Goal: Information Seeking & Learning: Learn about a topic

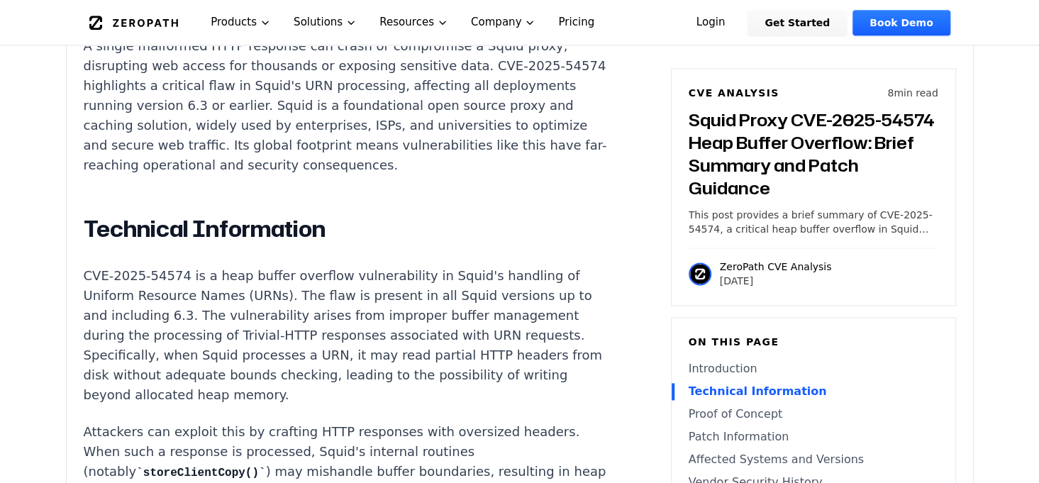
scroll to position [1135, 0]
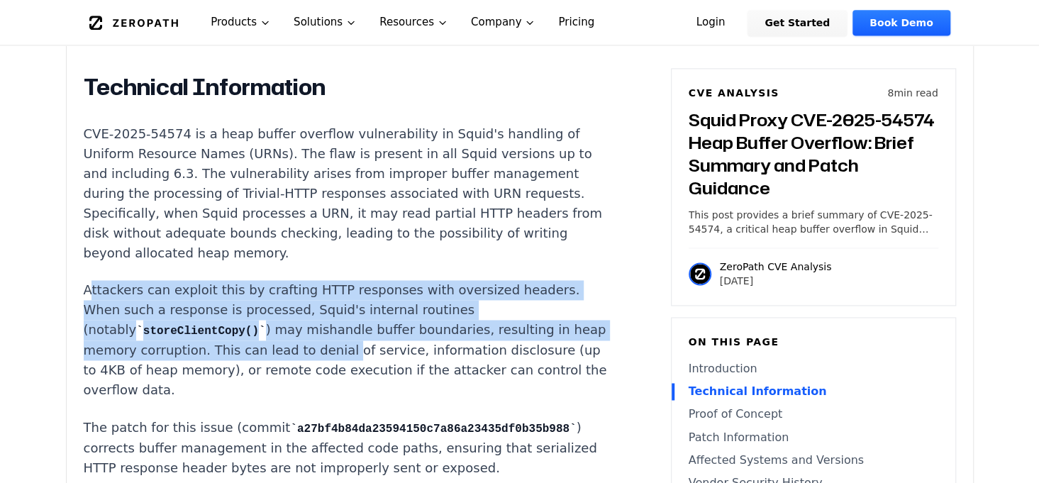
drag, startPoint x: 113, startPoint y: 266, endPoint x: 330, endPoint y: 340, distance: 228.8
click at [330, 340] on p "Attackers can exploit this by crafting HTTP responses with oversized headers. W…" at bounding box center [348, 340] width 528 height 120
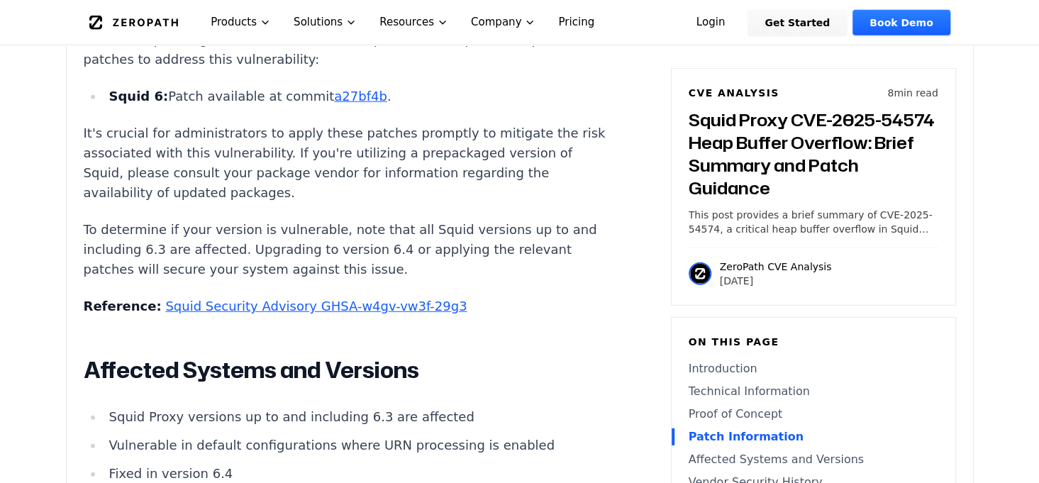
scroll to position [2198, 0]
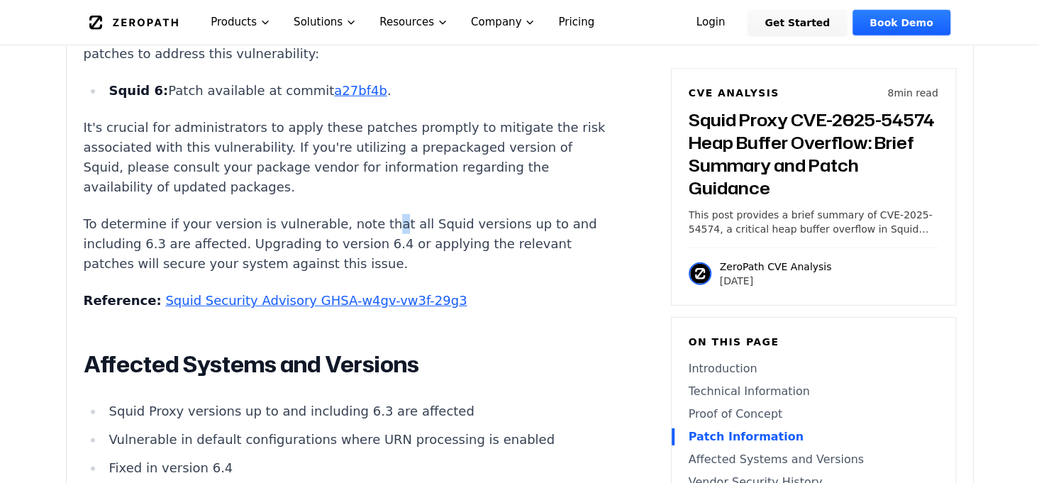
drag, startPoint x: 460, startPoint y: 252, endPoint x: 362, endPoint y: 256, distance: 98.7
click at [365, 257] on p "To determine if your version is vulnerable, note that all Squid versions up to …" at bounding box center [348, 244] width 528 height 60
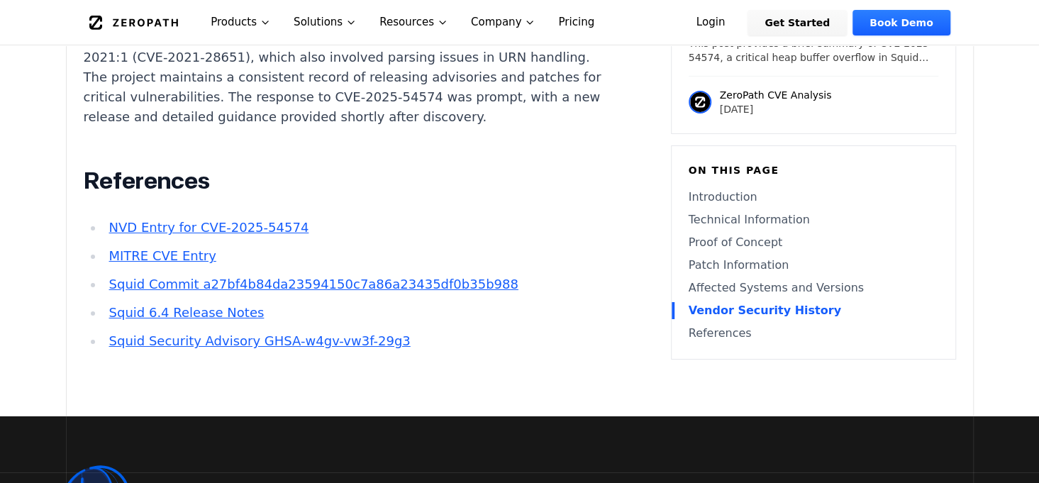
scroll to position [2837, 0]
